Goal: Use online tool/utility

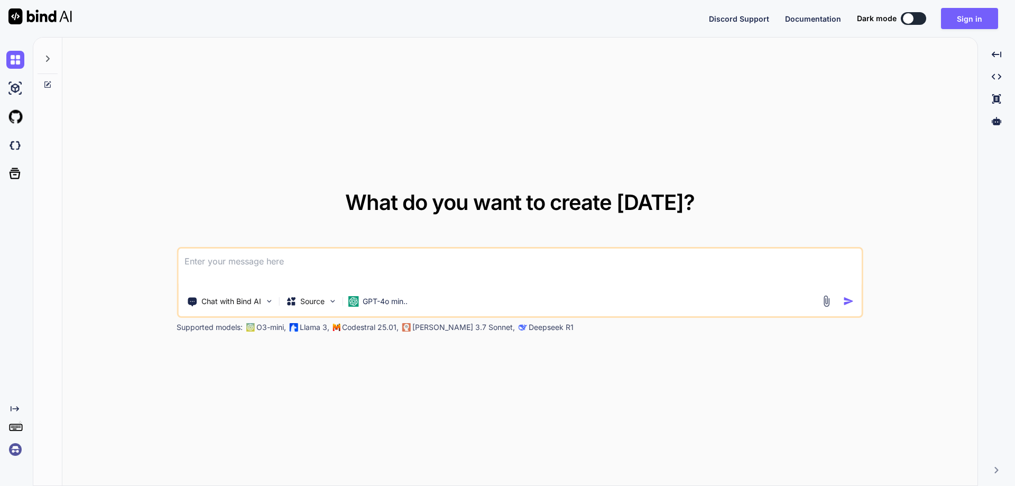
click at [16, 449] on img at bounding box center [15, 449] width 18 height 18
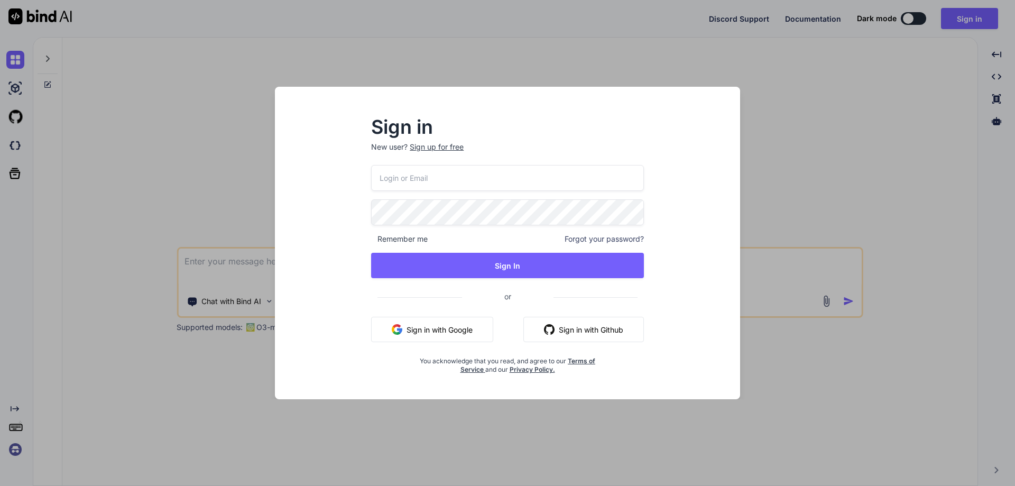
click at [430, 181] on input "email" at bounding box center [507, 178] width 273 height 26
paste input "[EMAIL_ADDRESS][DOMAIN_NAME]"
type input "[EMAIL_ADDRESS][DOMAIN_NAME]"
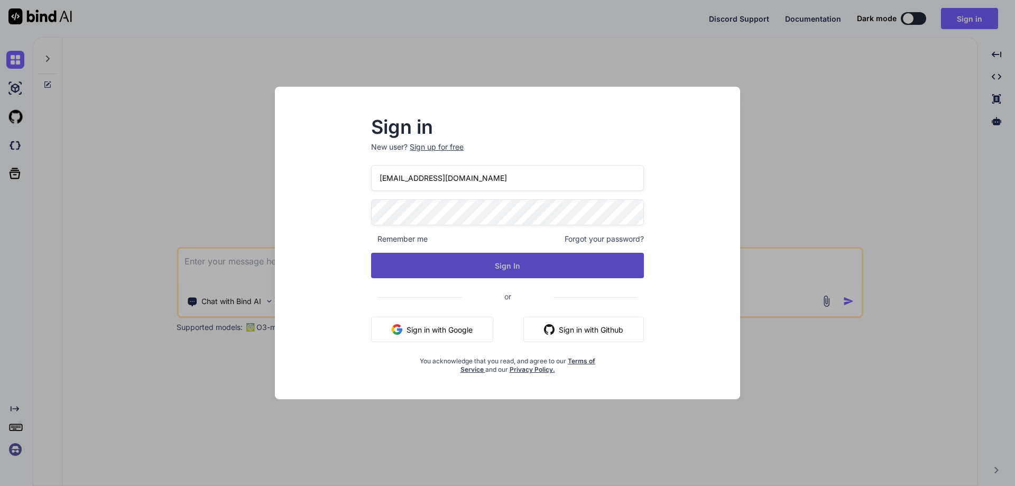
click at [489, 274] on button "Sign In" at bounding box center [507, 265] width 273 height 25
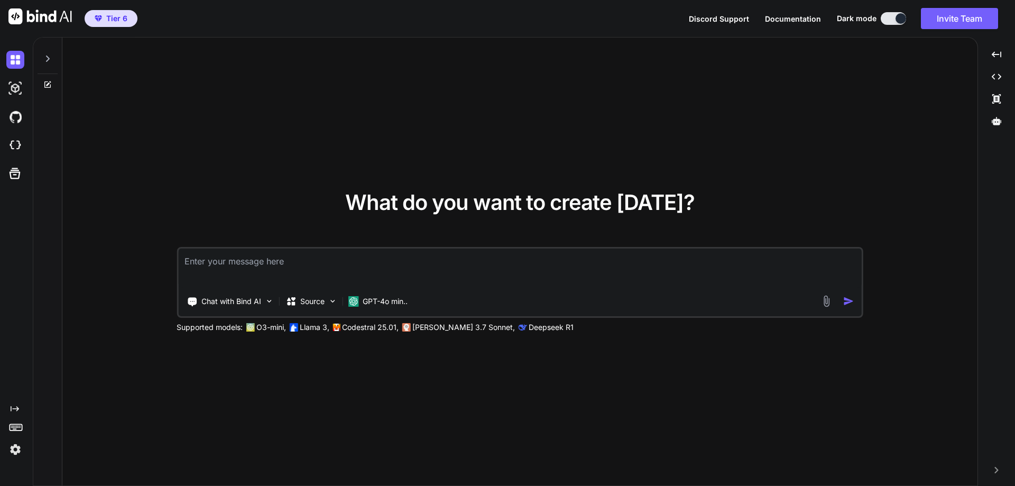
click at [15, 450] on img at bounding box center [15, 449] width 18 height 18
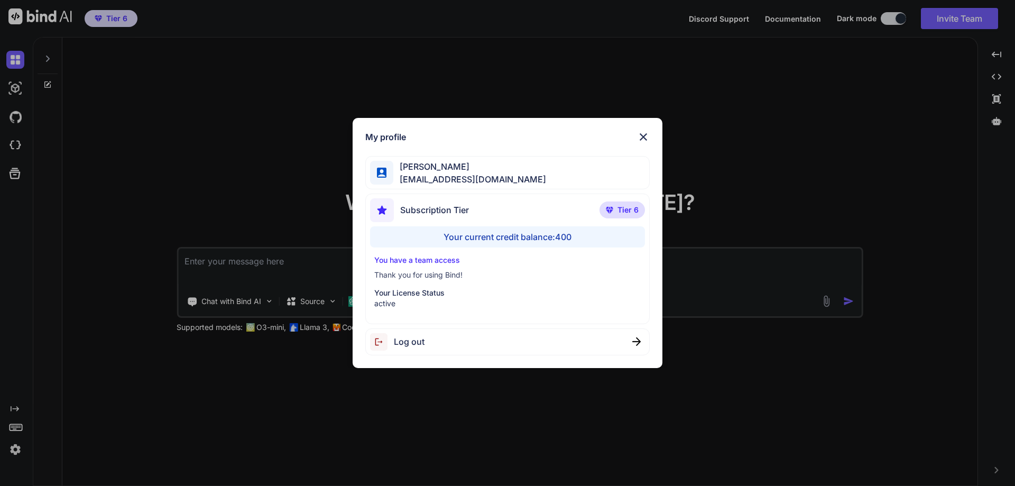
click at [152, 453] on div "My profile [PERSON_NAME] [EMAIL_ADDRESS][DOMAIN_NAME] Subscription Tier Tier 6 …" at bounding box center [507, 243] width 1015 height 486
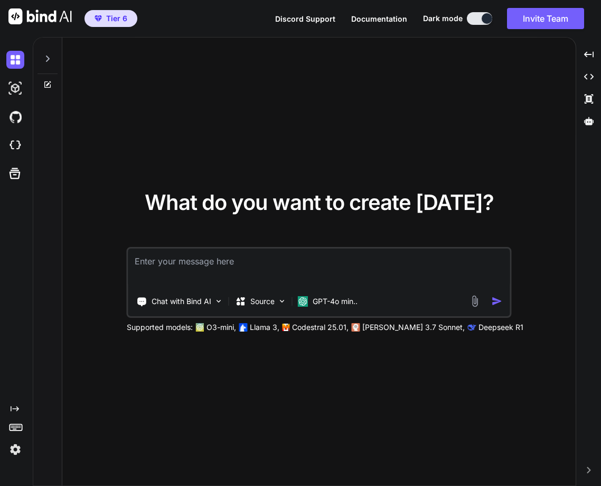
click at [211, 267] on textarea at bounding box center [319, 267] width 382 height 39
click at [15, 443] on img at bounding box center [15, 449] width 18 height 18
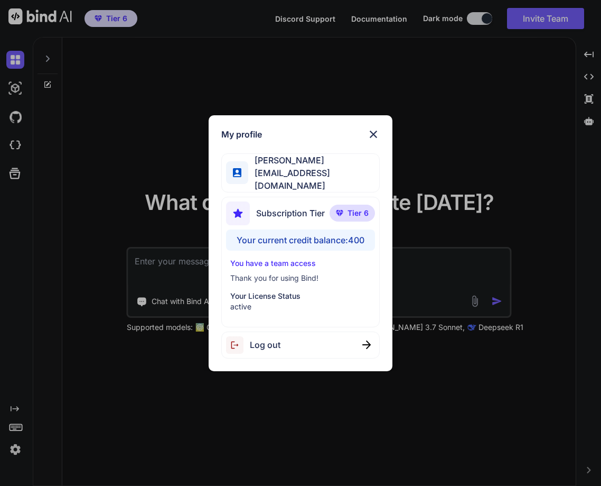
click at [136, 479] on div "My profile [PERSON_NAME] [EMAIL_ADDRESS][DOMAIN_NAME] Subscription Tier Tier 6 …" at bounding box center [300, 243] width 601 height 486
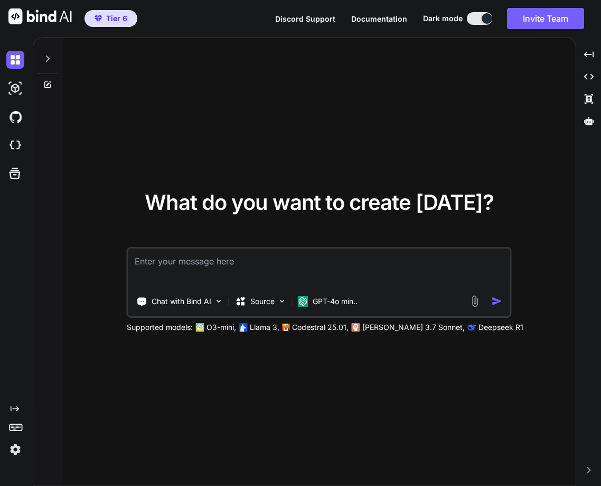
click at [179, 256] on textarea at bounding box center [319, 267] width 382 height 39
click at [329, 299] on p "GPT-4o min.." at bounding box center [335, 301] width 45 height 11
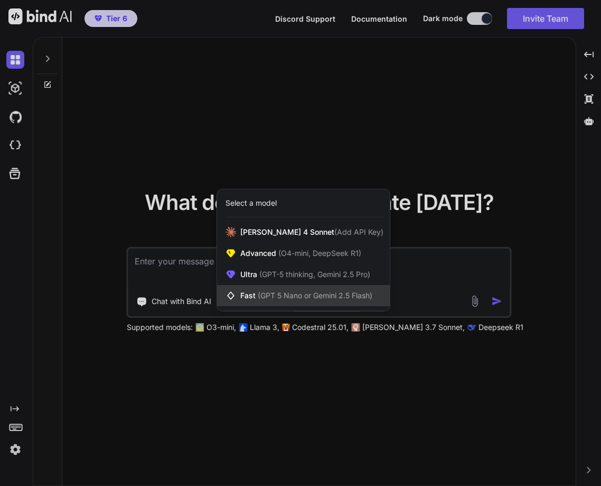
click at [314, 289] on div "Fast (GPT 5 Nano or Gemini 2.5 Flash)" at bounding box center [303, 295] width 173 height 21
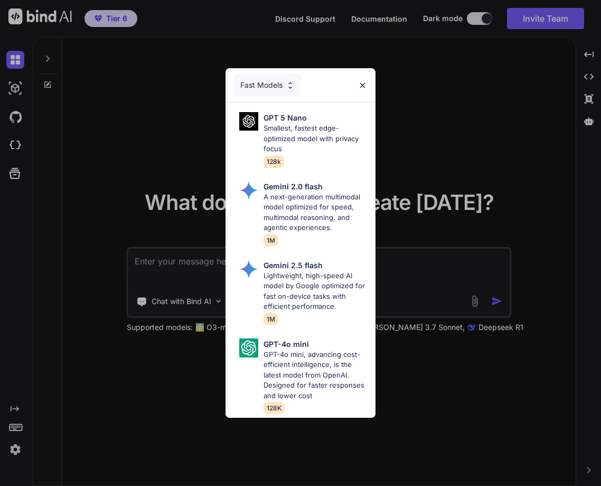
click at [266, 73] on div "Fast Models" at bounding box center [267, 84] width 67 height 23
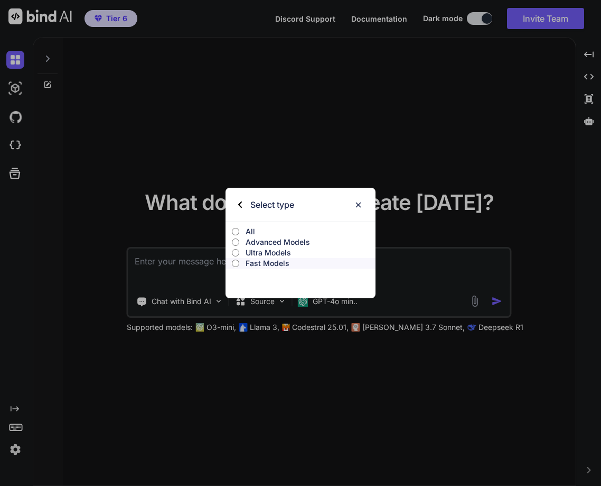
click at [265, 252] on p "Ultra Models" at bounding box center [311, 252] width 130 height 11
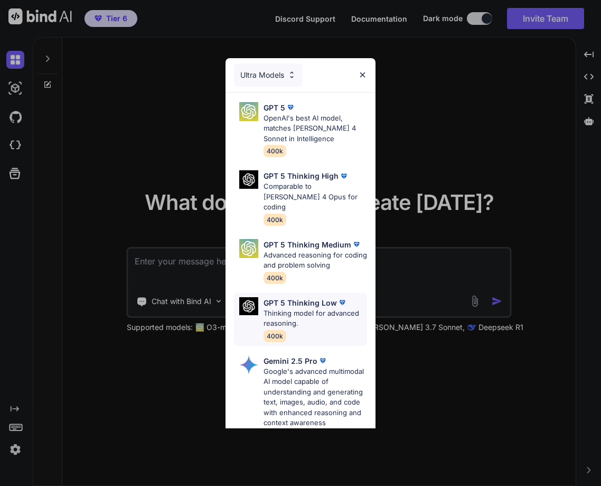
scroll to position [221, 0]
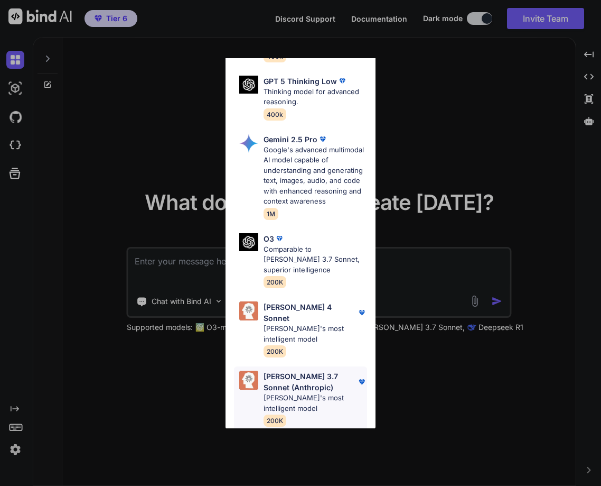
click at [290, 375] on p "[PERSON_NAME] 3.7 Sonnet (Anthropic)" at bounding box center [311, 381] width 94 height 22
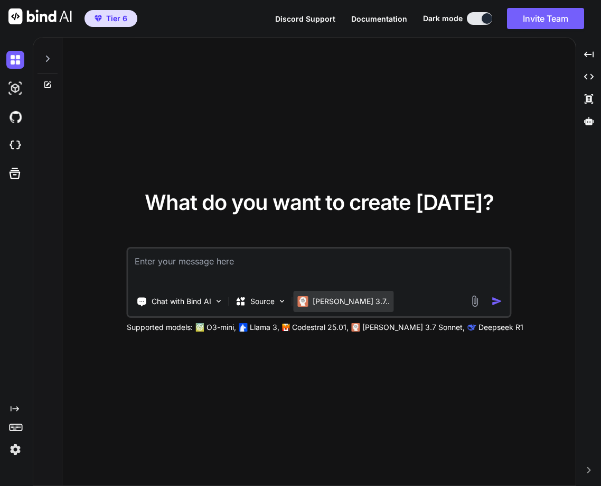
click at [337, 305] on p "[PERSON_NAME] 3.7.." at bounding box center [351, 301] width 77 height 11
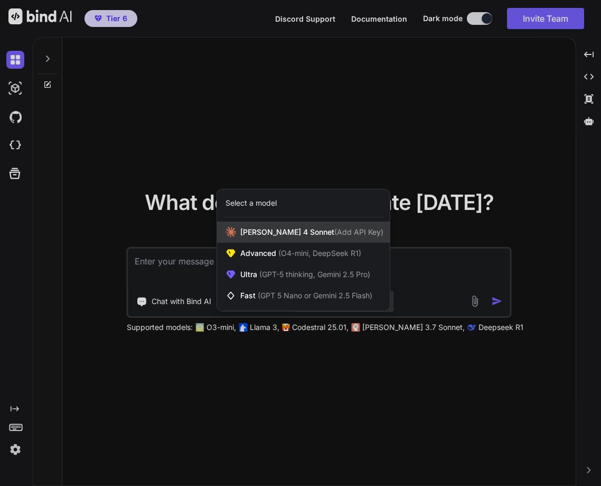
click at [319, 224] on div "[PERSON_NAME] 4 Sonnet (Add API Key)" at bounding box center [303, 231] width 173 height 21
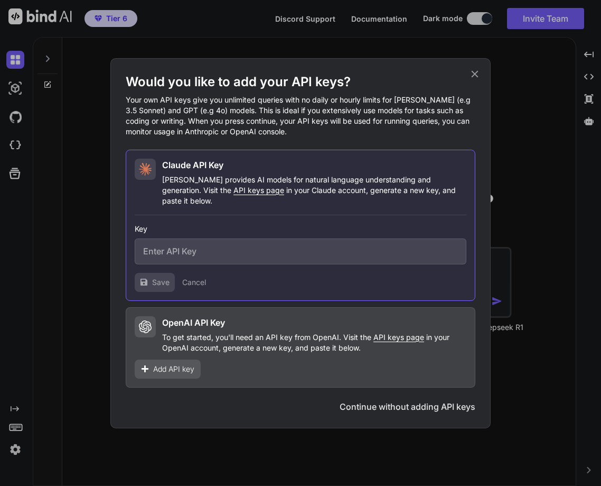
click at [176, 364] on span "Add API key" at bounding box center [173, 369] width 41 height 11
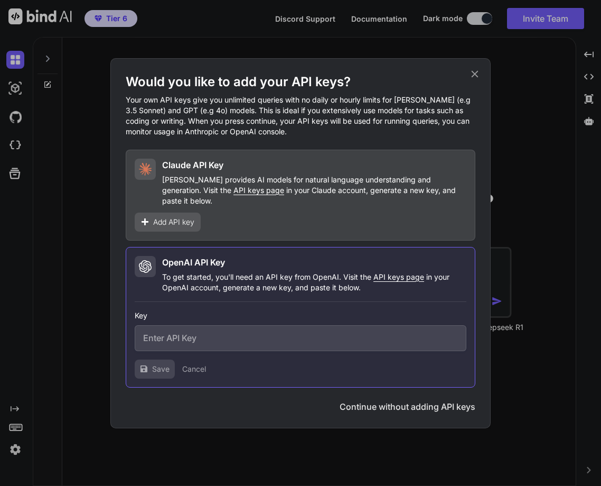
click at [477, 77] on icon at bounding box center [475, 73] width 7 height 7
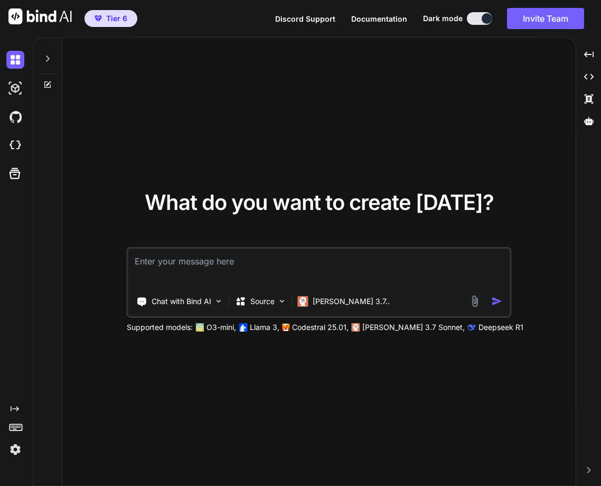
click at [245, 263] on textarea at bounding box center [319, 267] width 382 height 39
type textarea "hello"
click at [495, 301] on img "button" at bounding box center [497, 300] width 11 height 11
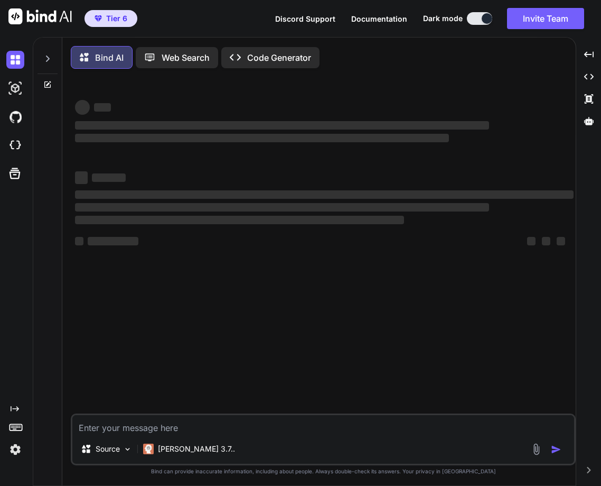
click at [495, 301] on div "‌ ‌ ‌ ‌ ‌ ‌ ‌ ‌ ‌ ‌ ‌ ‌ ‌ ‌" at bounding box center [324, 245] width 503 height 336
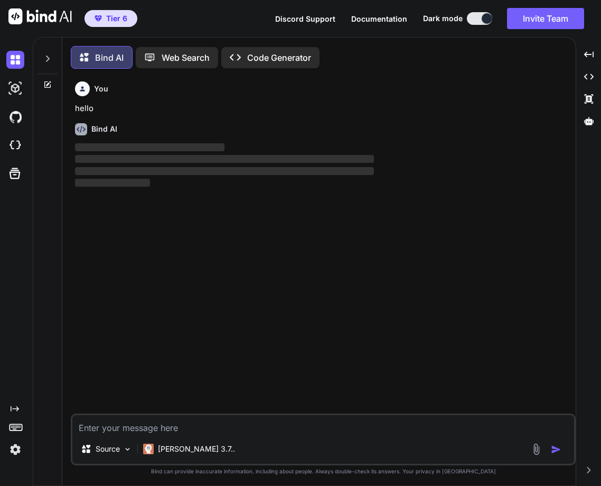
scroll to position [5, 0]
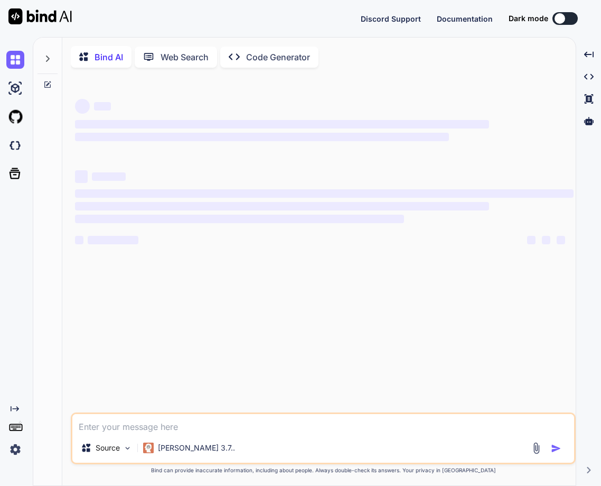
type textarea "x"
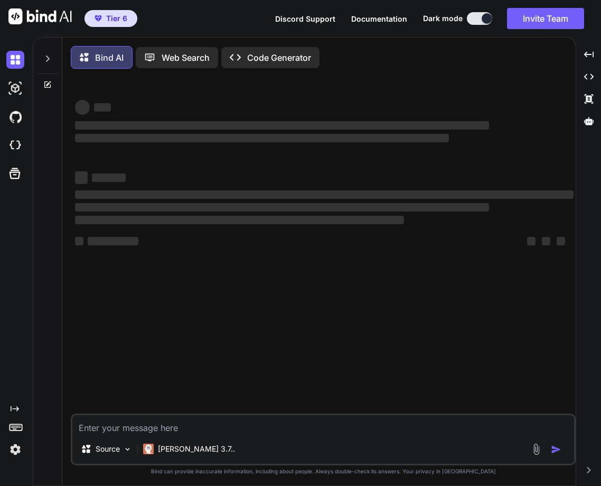
type textarea "x"
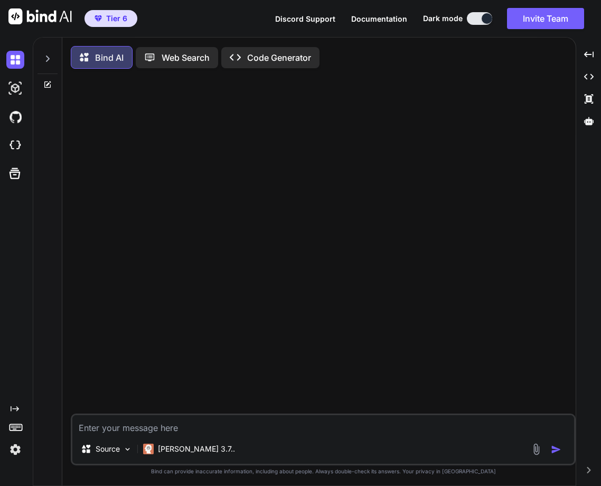
click at [48, 52] on div at bounding box center [48, 56] width 20 height 36
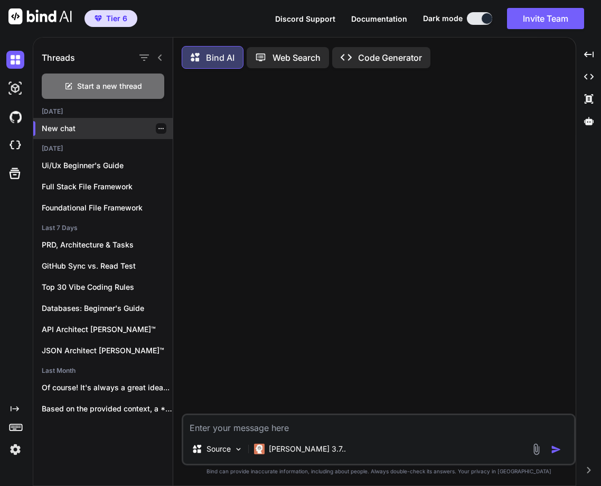
click at [158, 128] on icon "button" at bounding box center [161, 128] width 6 height 6
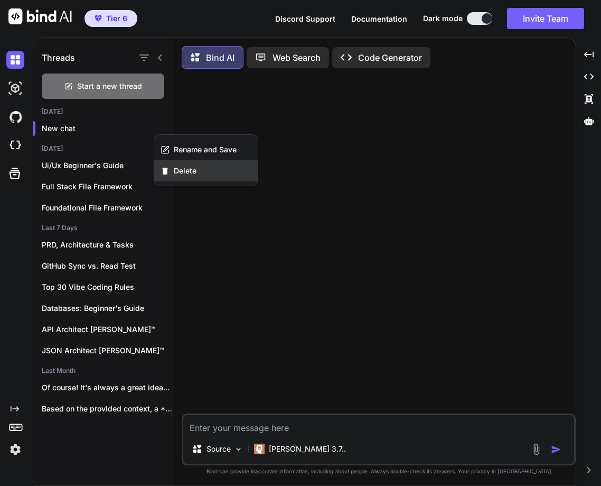
click at [179, 180] on div "Delete" at bounding box center [206, 170] width 104 height 21
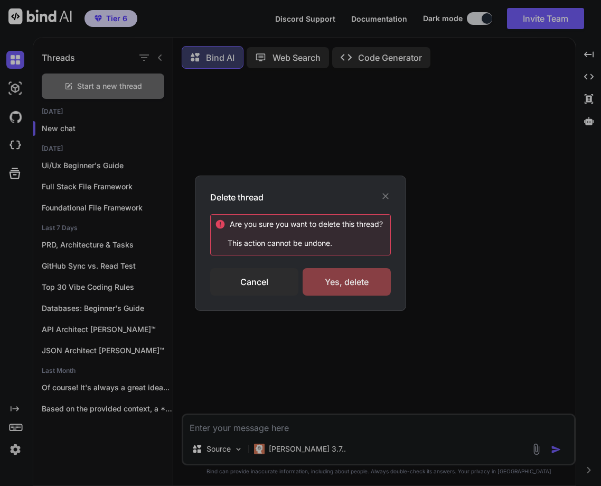
click at [373, 276] on div "Yes, delete" at bounding box center [347, 281] width 88 height 27
